Goal: Task Accomplishment & Management: Use online tool/utility

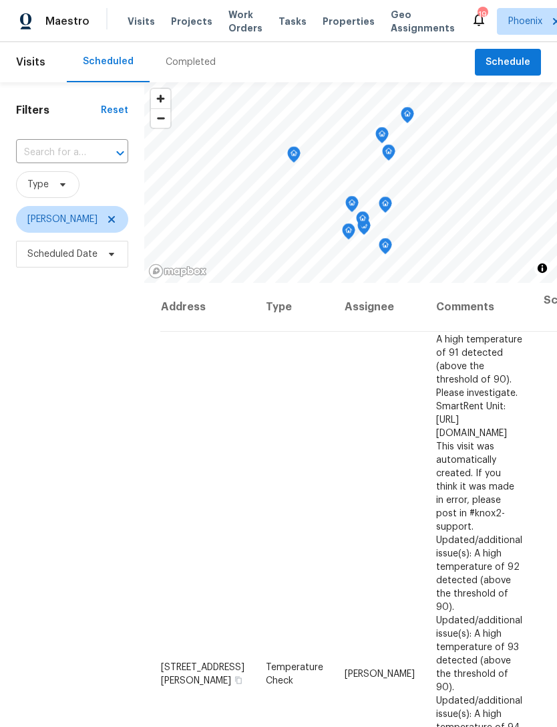
scroll to position [396, 0]
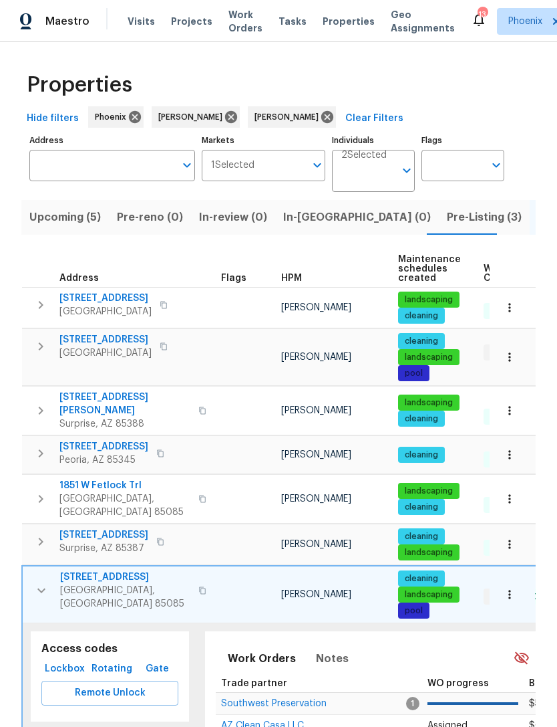
scroll to position [0, 187]
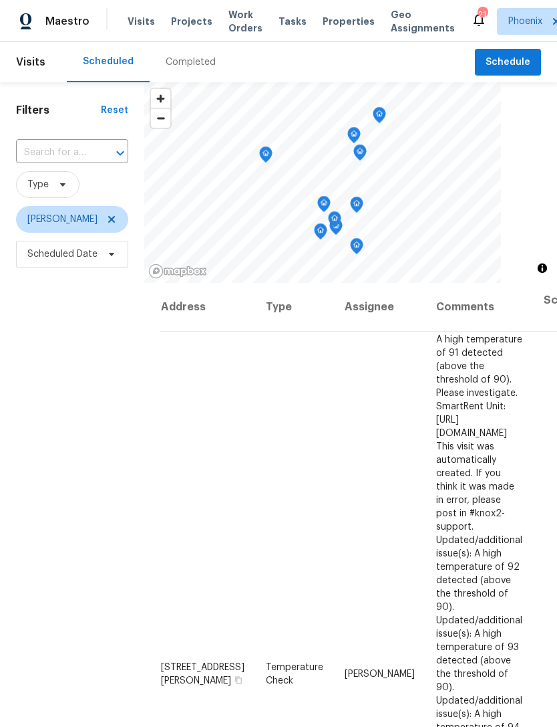
click at [243, 20] on span "Work Orders" at bounding box center [246, 21] width 34 height 27
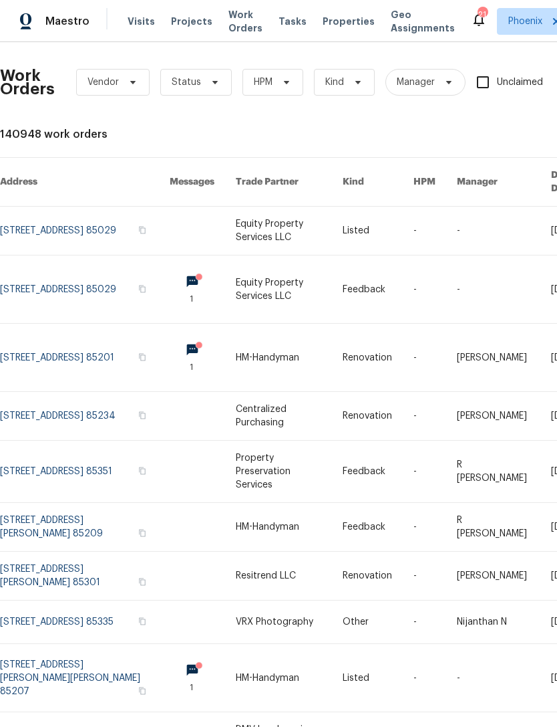
click at [338, 28] on span "Properties" at bounding box center [349, 21] width 52 height 13
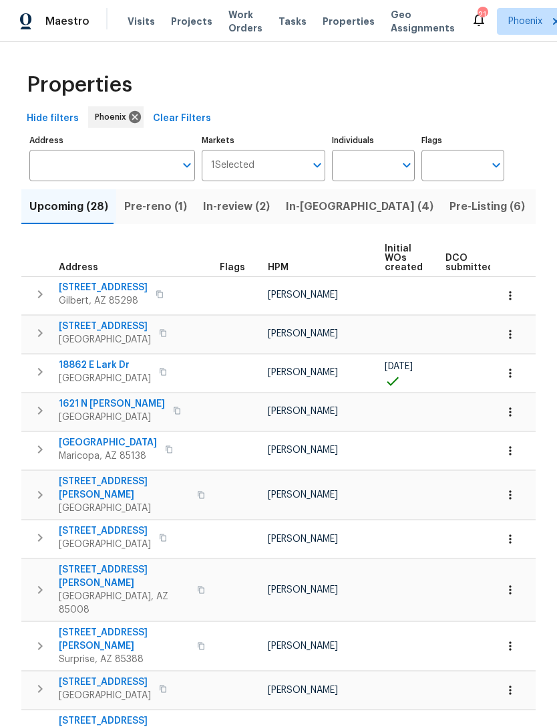
click at [392, 173] on input "Individuals" at bounding box center [363, 165] width 63 height 31
type input "jeremy"
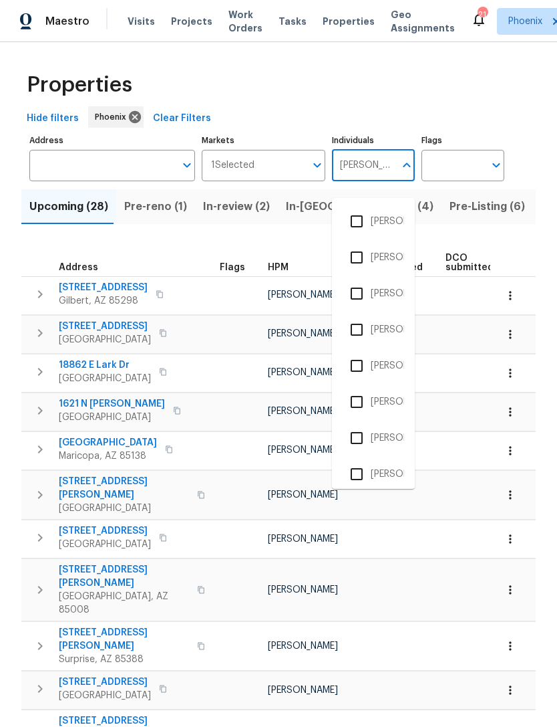
click at [358, 481] on input "checkbox" at bounding box center [357, 474] width 28 height 28
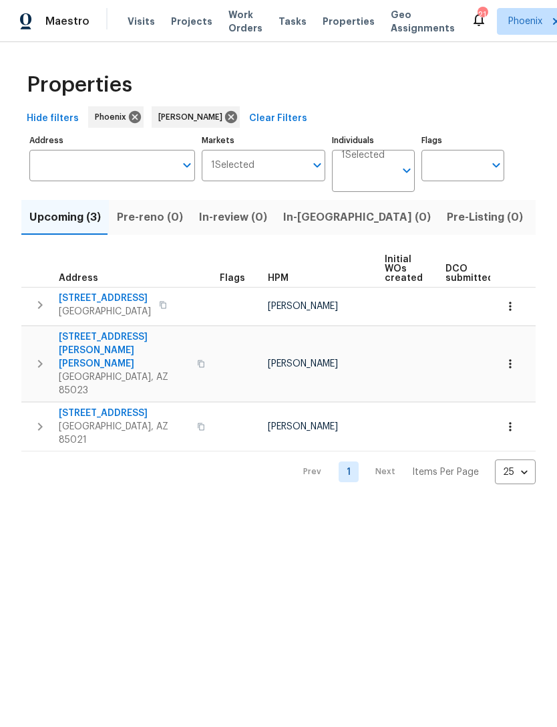
click at [100, 180] on input "Address" at bounding box center [102, 165] width 146 height 31
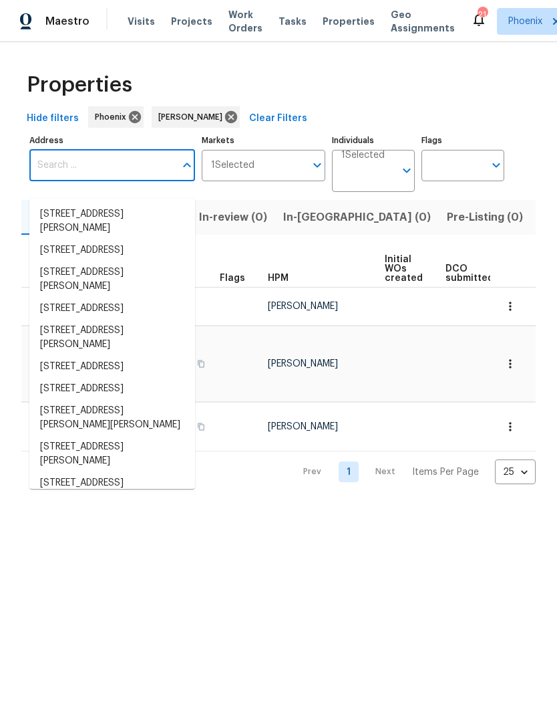
click at [65, 181] on input "Address" at bounding box center [102, 165] width 146 height 31
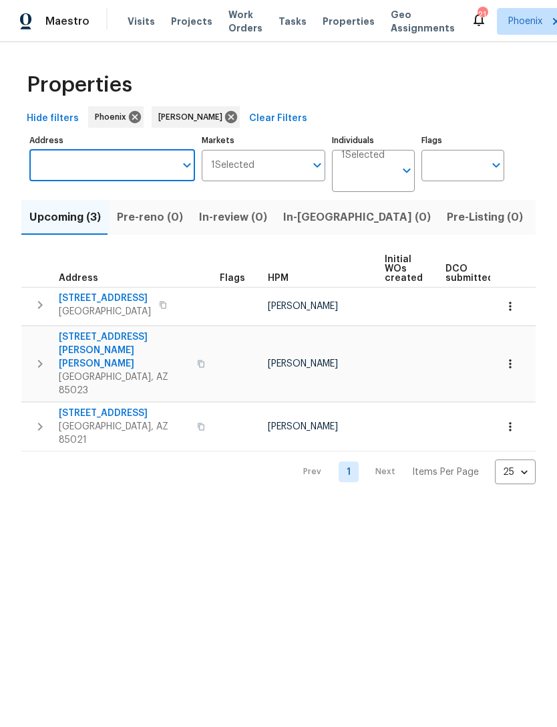
paste input "[STREET_ADDRESS]"
type input "[STREET_ADDRESS]"
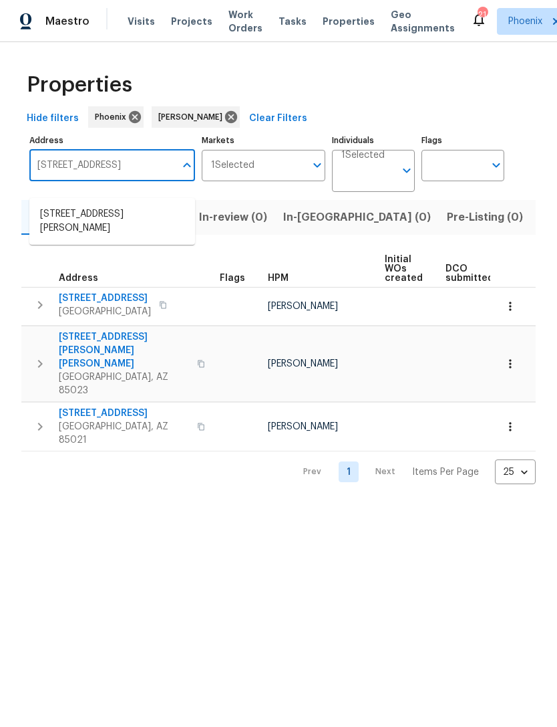
click at [123, 223] on li "9639 N 63rd Dr Glendale AZ 85302" at bounding box center [112, 221] width 166 height 36
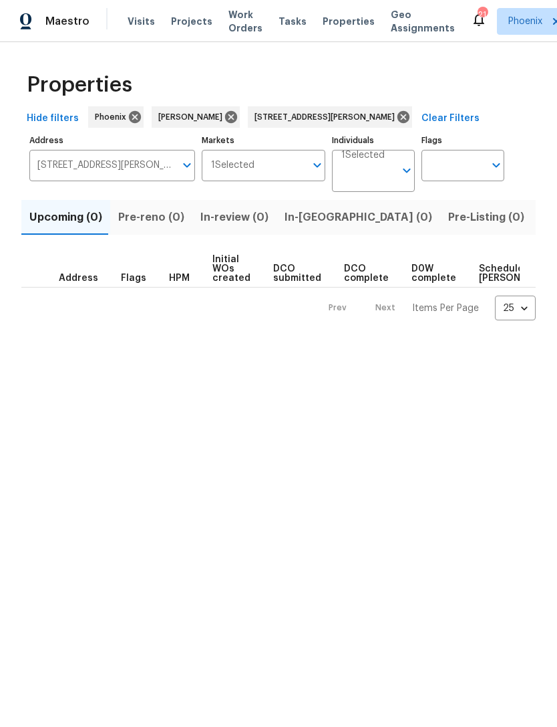
click at [541, 227] on span "Listed (1)" at bounding box center [565, 217] width 48 height 19
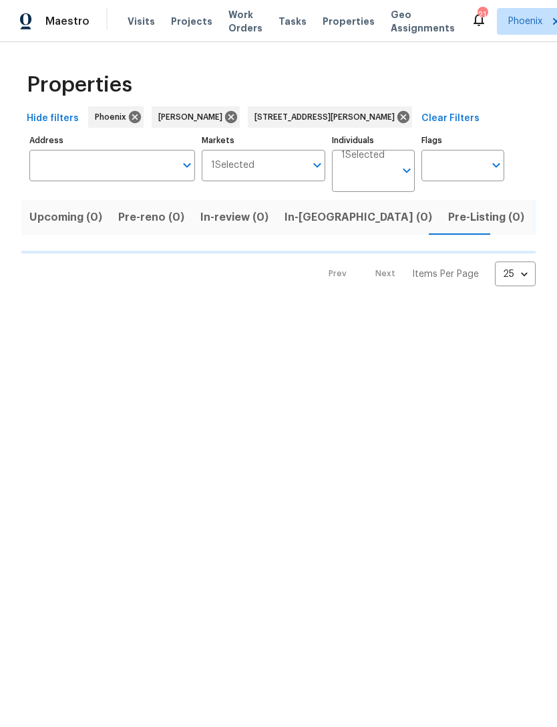
type input "9639 N 63rd Dr Glendale AZ 85302"
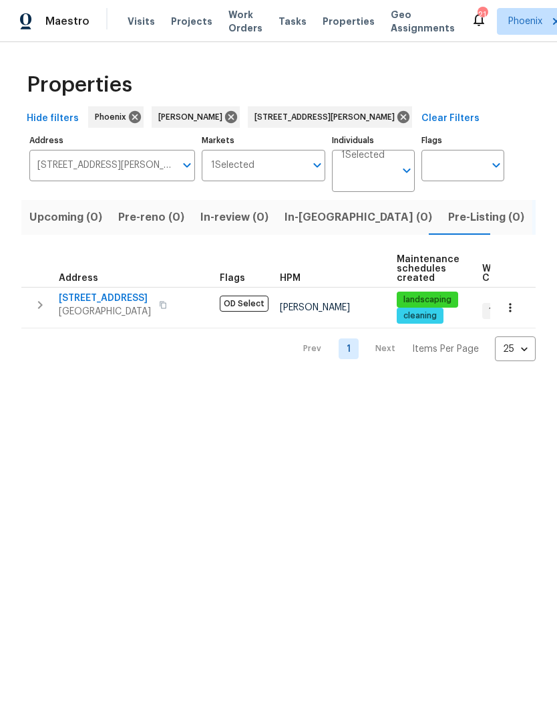
click at [40, 309] on icon "button" at bounding box center [40, 305] width 5 height 8
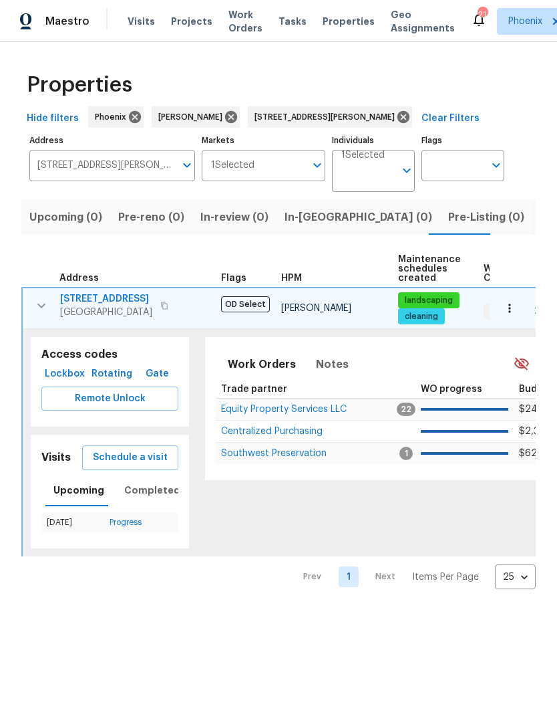
click at [286, 414] on span "Equity Property Services LLC" at bounding box center [284, 408] width 126 height 9
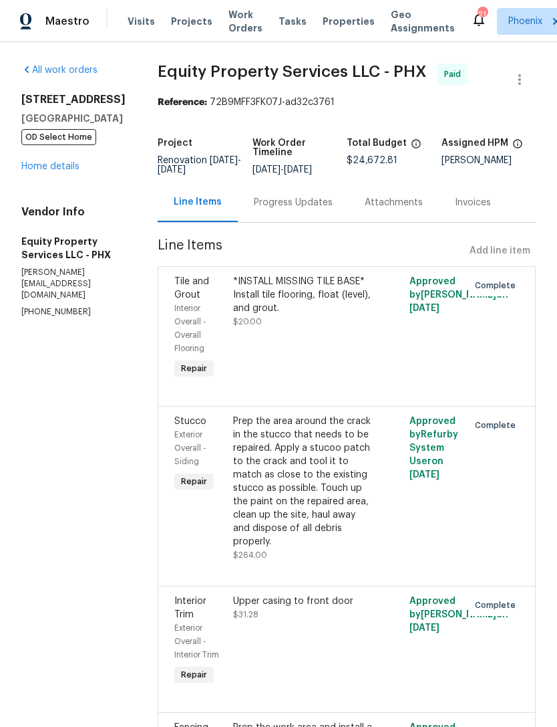
click at [57, 173] on div "[STREET_ADDRESS][PERSON_NAME] OD Select Home Home details" at bounding box center [73, 133] width 104 height 80
click at [63, 171] on link "Home details" at bounding box center [50, 166] width 58 height 9
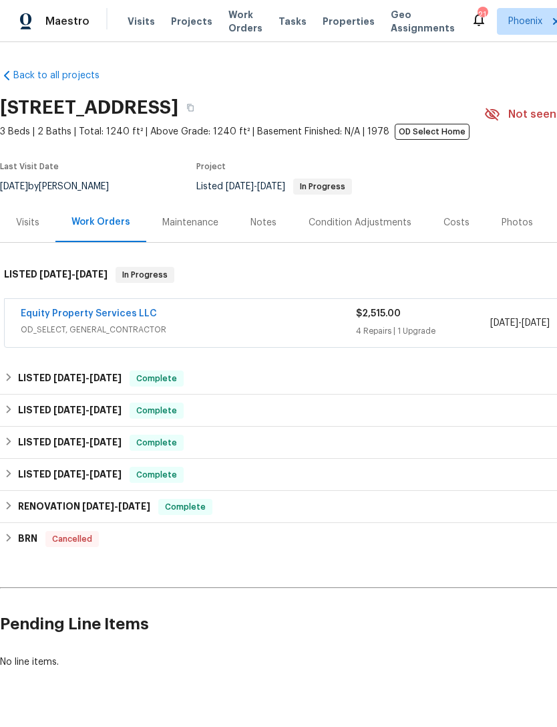
click at [94, 318] on link "Equity Property Services LLC" at bounding box center [89, 313] width 136 height 9
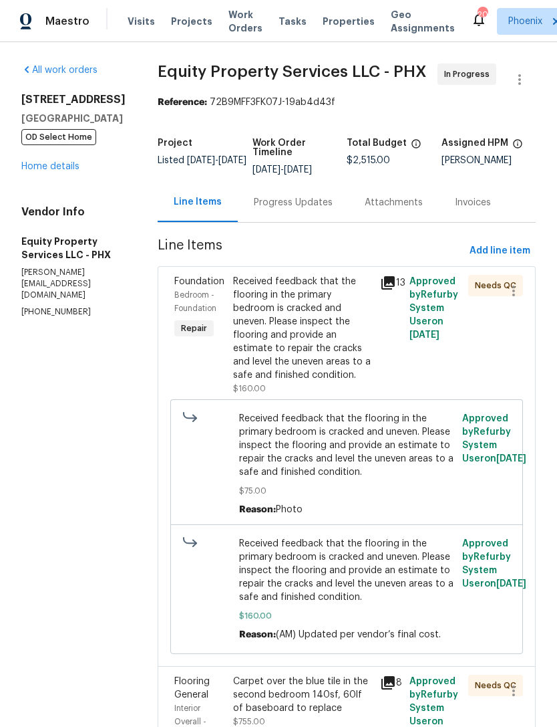
click at [59, 171] on link "Home details" at bounding box center [50, 166] width 58 height 9
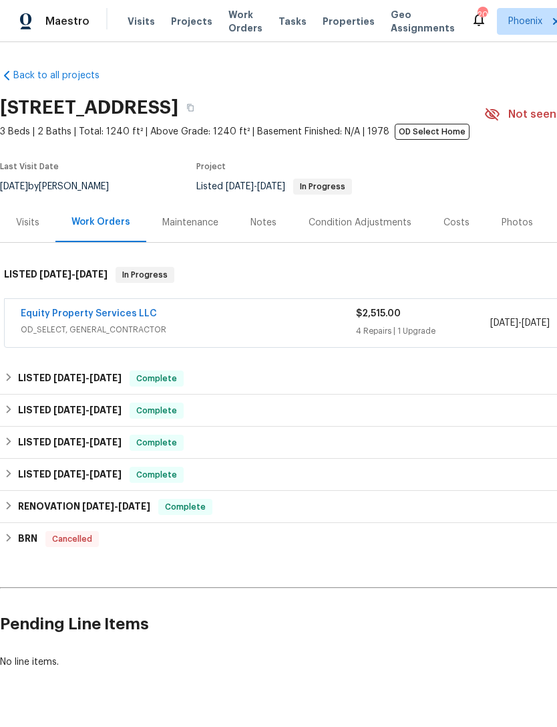
click at [263, 229] on div "Notes" at bounding box center [264, 222] width 26 height 13
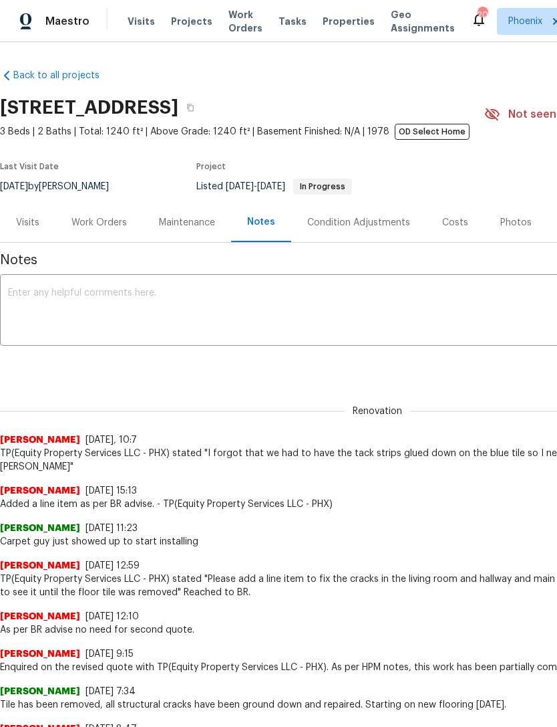
click at [143, 314] on textarea at bounding box center [377, 311] width 739 height 47
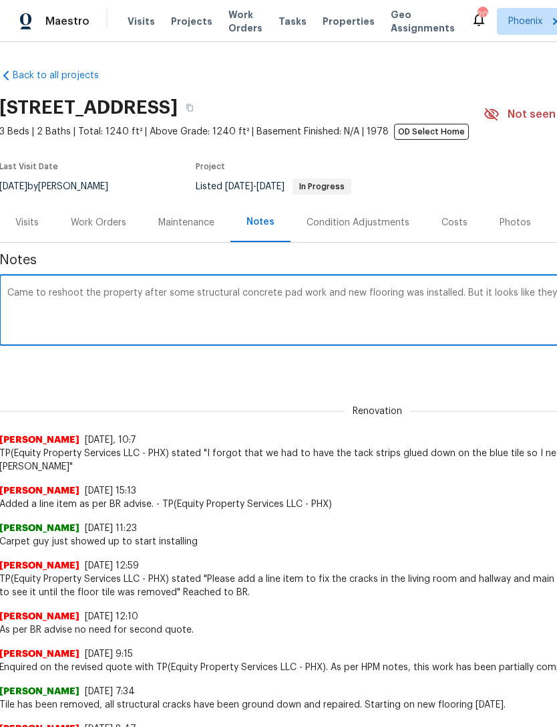
scroll to position [0, 198]
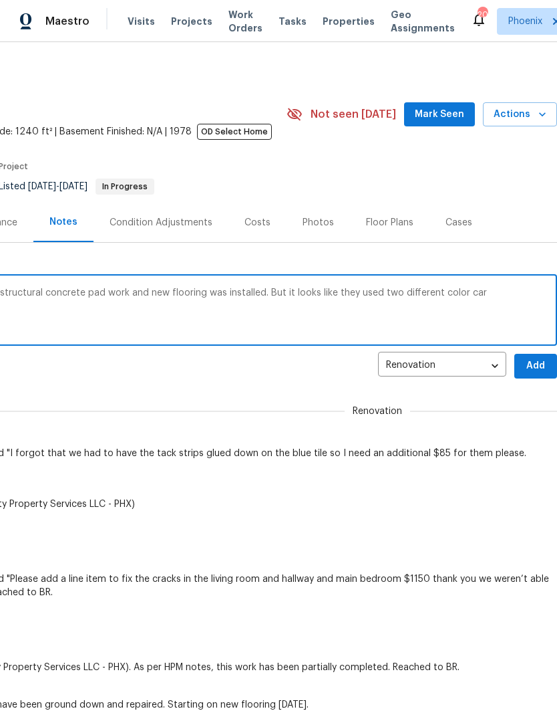
click at [450, 307] on textarea "Came to reshoot the property after some structural concrete pad work and new fl…" at bounding box center [179, 311] width 739 height 47
click at [494, 309] on textarea "Came to reshoot the property after some structural concrete pad work and new fl…" at bounding box center [179, 311] width 739 height 47
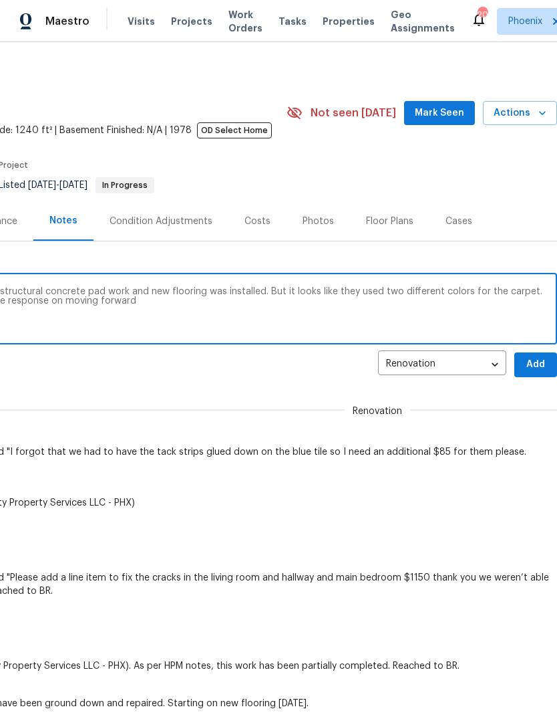
scroll to position [1, 198]
type textarea "Came to reshoot the property after some structural concrete pad work and new fl…"
click at [541, 373] on span "Add" at bounding box center [535, 364] width 21 height 17
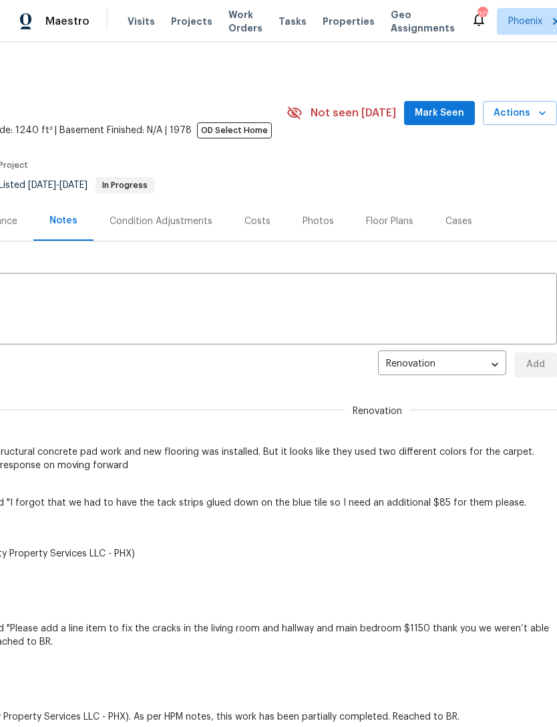
click at [371, 120] on span "Not seen [DATE]" at bounding box center [354, 112] width 86 height 13
click at [446, 122] on span "Mark Seen" at bounding box center [439, 113] width 49 height 17
